Goal: Task Accomplishment & Management: Use online tool/utility

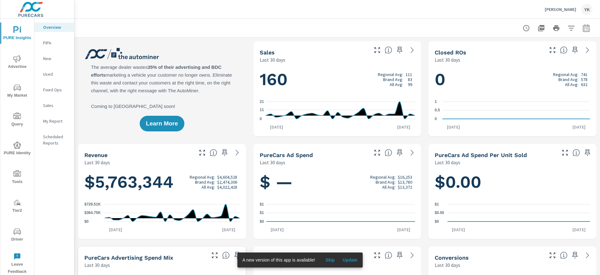
click at [16, 89] on icon "nav menu" at bounding box center [16, 87] width 7 height 6
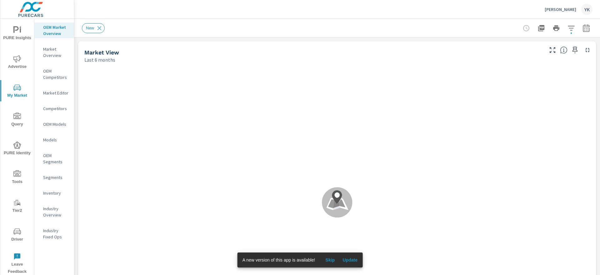
click at [216, 14] on div "[PERSON_NAME] Nissan YK" at bounding box center [337, 9] width 510 height 18
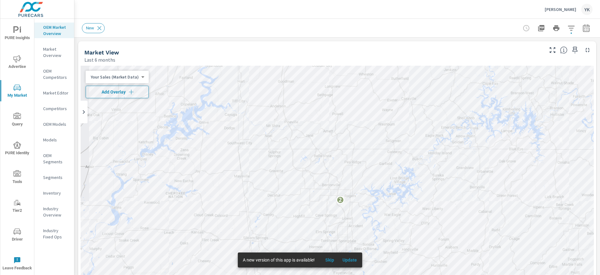
click at [122, 92] on span "Add Overlay" at bounding box center [116, 92] width 57 height 6
